Goal: Find contact information: Find contact information

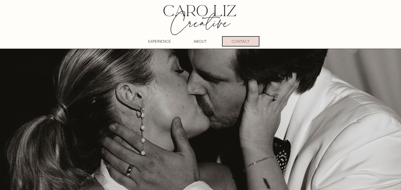
click at [252, 43] on div "CONTACT" at bounding box center [241, 41] width 36 height 9
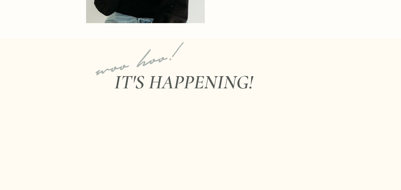
scroll to position [208, 0]
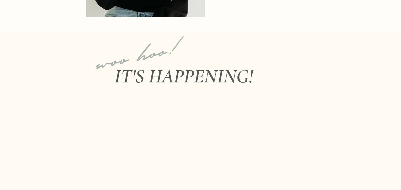
click at [114, 83] on h1 "woo hoo!" at bounding box center [145, 49] width 112 height 67
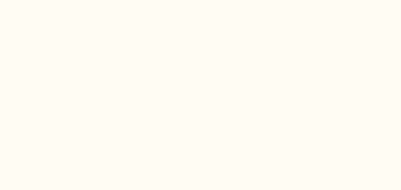
scroll to position [297, 0]
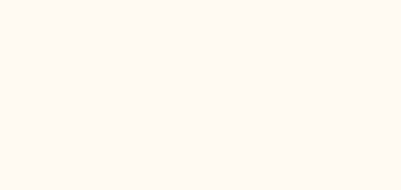
drag, startPoint x: 120, startPoint y: 173, endPoint x: 117, endPoint y: 167, distance: 7.0
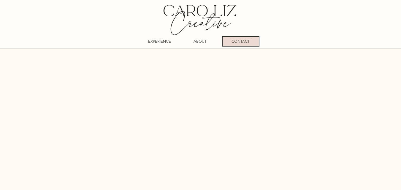
scroll to position [267, 0]
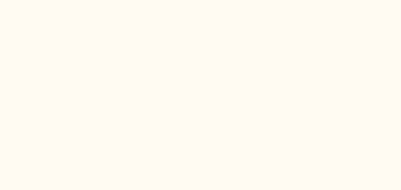
scroll to position [386, 0]
drag, startPoint x: 119, startPoint y: 100, endPoint x: 154, endPoint y: 81, distance: 39.2
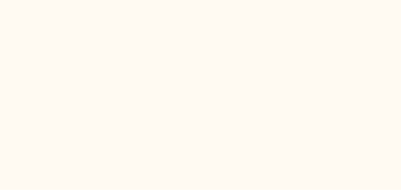
scroll to position [464, 0]
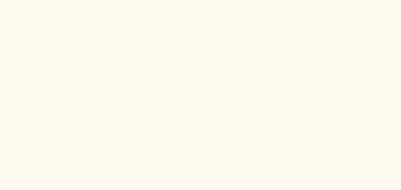
scroll to position [374, 0]
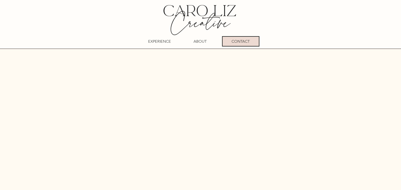
drag, startPoint x: 152, startPoint y: 114, endPoint x: 146, endPoint y: 116, distance: 7.1
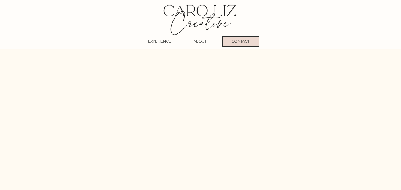
drag, startPoint x: 146, startPoint y: 116, endPoint x: 142, endPoint y: 117, distance: 3.6
drag, startPoint x: 142, startPoint y: 117, endPoint x: 138, endPoint y: 116, distance: 4.2
